Goal: Check status

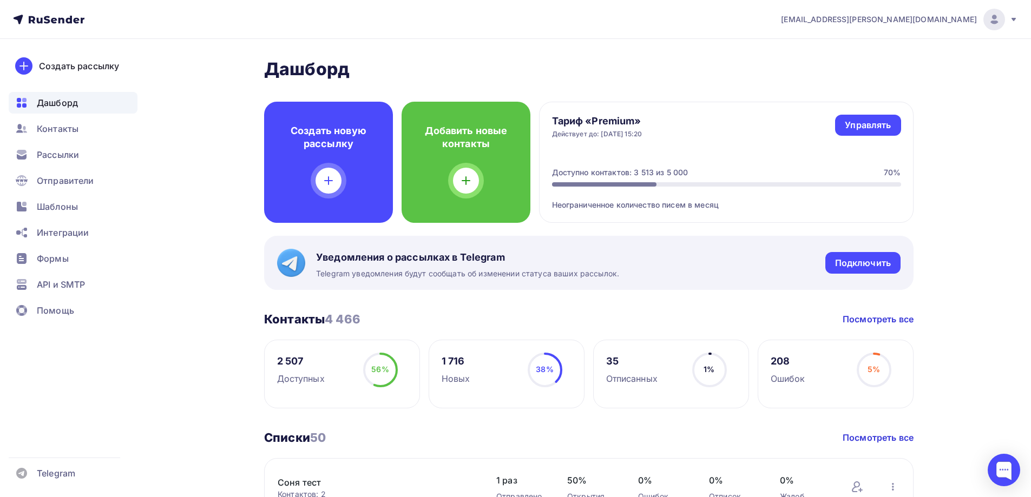
click at [63, 166] on ul "Дашборд Контакты Рассылки Отправители Шаблоны Интеграции Формы API и SMTP Помощь" at bounding box center [73, 209] width 129 height 235
click at [67, 154] on span "Рассылки" at bounding box center [58, 154] width 42 height 13
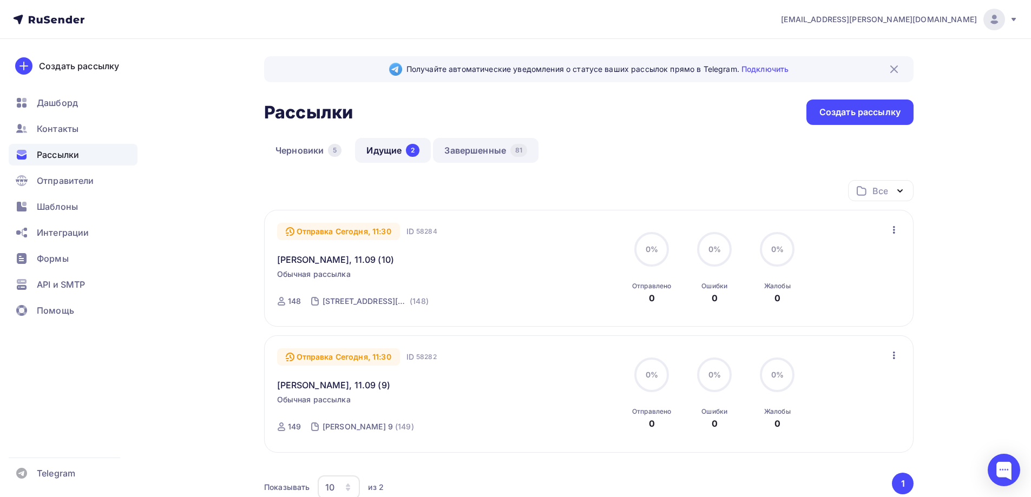
click at [472, 153] on link "Завершенные 81" at bounding box center [486, 150] width 106 height 25
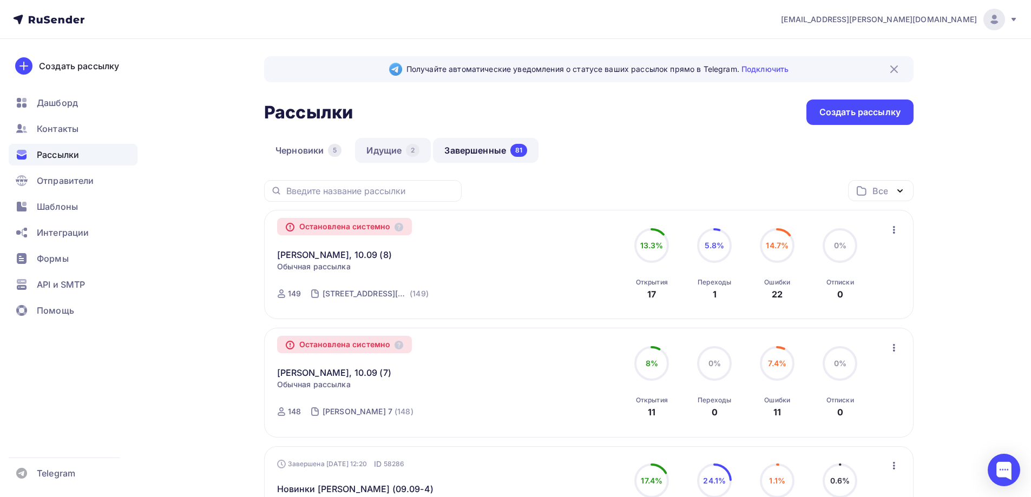
click at [404, 160] on link "Идущие 2" at bounding box center [393, 150] width 76 height 25
